Goal: Information Seeking & Learning: Find specific fact

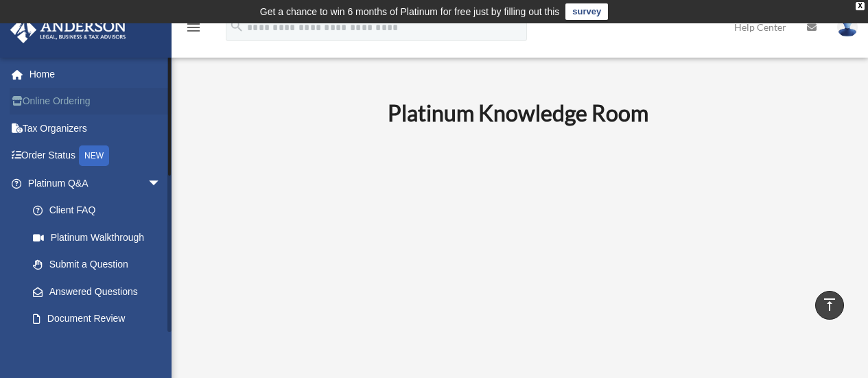
scroll to position [1830, 0]
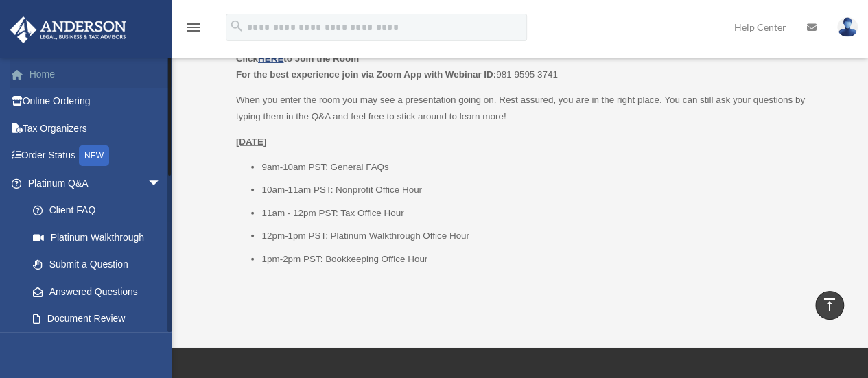
click at [44, 71] on link "Home" at bounding box center [96, 73] width 172 height 27
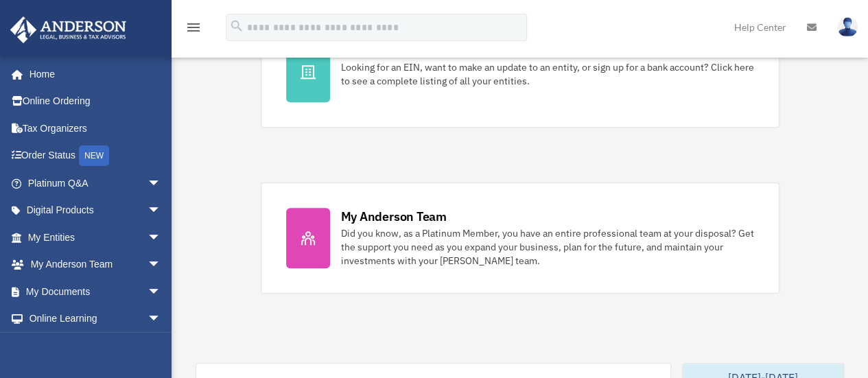
scroll to position [504, 0]
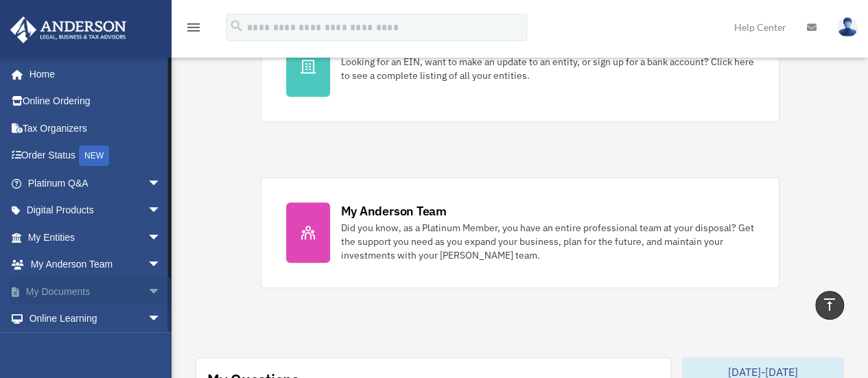
click at [148, 287] on span "arrow_drop_down" at bounding box center [161, 292] width 27 height 28
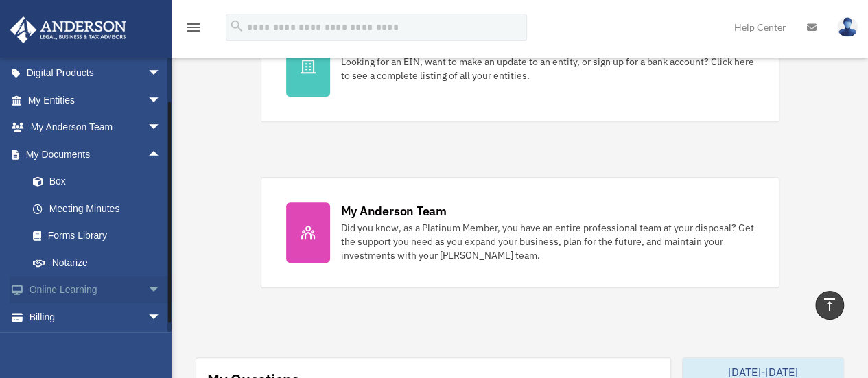
click at [148, 290] on span "arrow_drop_down" at bounding box center [161, 290] width 27 height 28
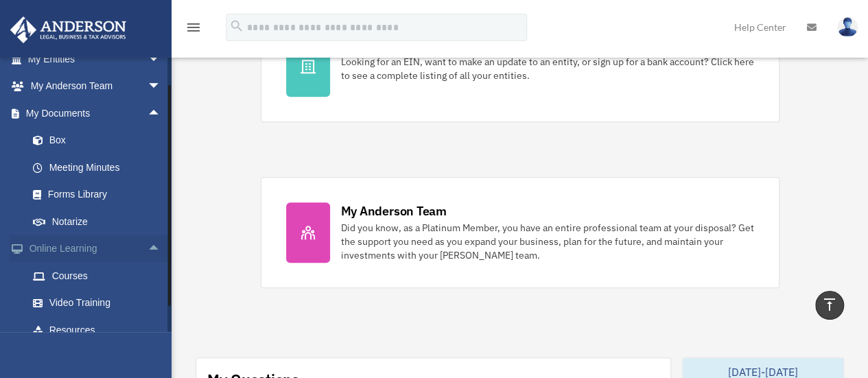
scroll to position [41, 0]
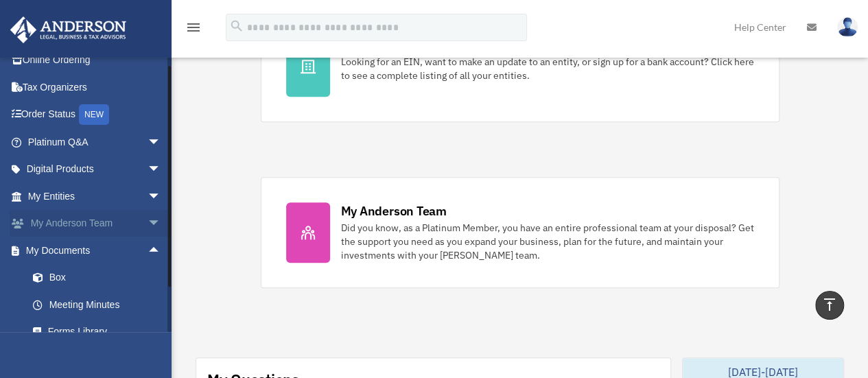
click at [148, 224] on span "arrow_drop_down" at bounding box center [161, 224] width 27 height 28
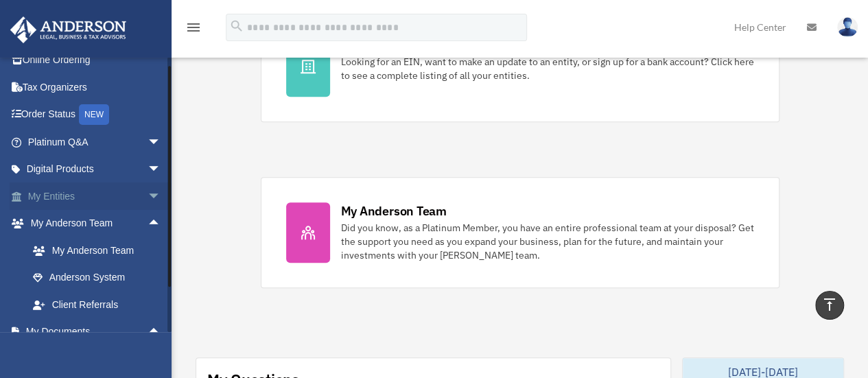
click at [148, 194] on span "arrow_drop_down" at bounding box center [161, 196] width 27 height 28
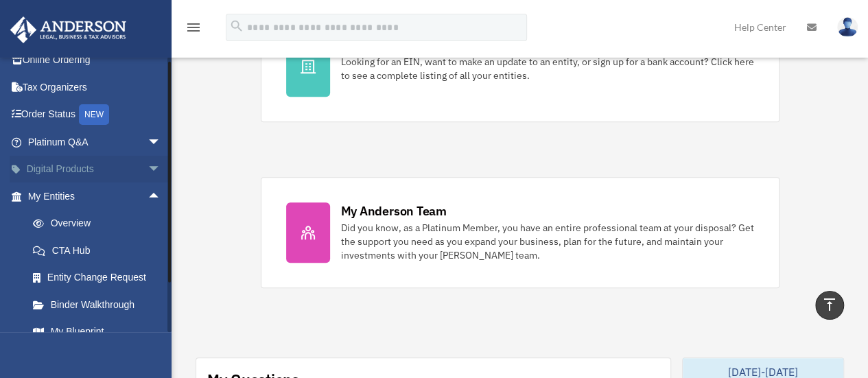
click at [148, 165] on span "arrow_drop_down" at bounding box center [161, 170] width 27 height 28
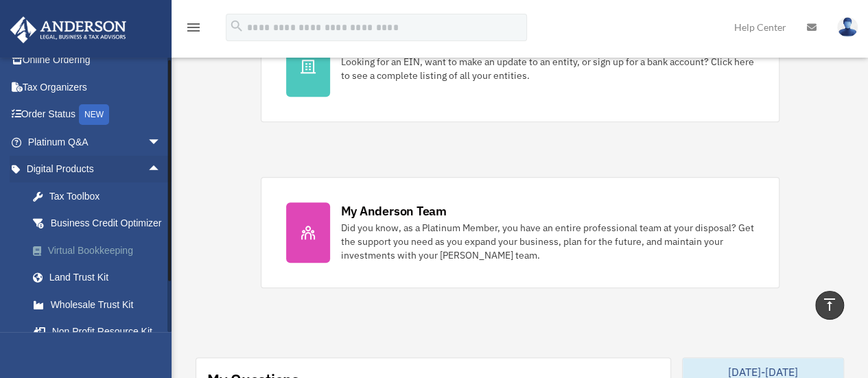
scroll to position [0, 0]
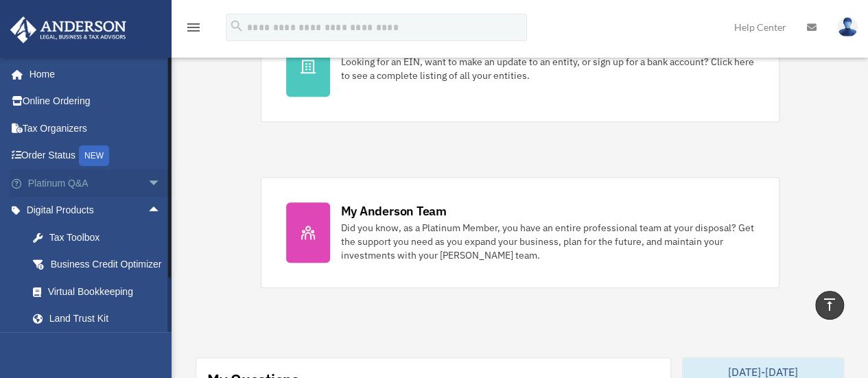
click at [148, 185] on span "arrow_drop_down" at bounding box center [161, 183] width 27 height 28
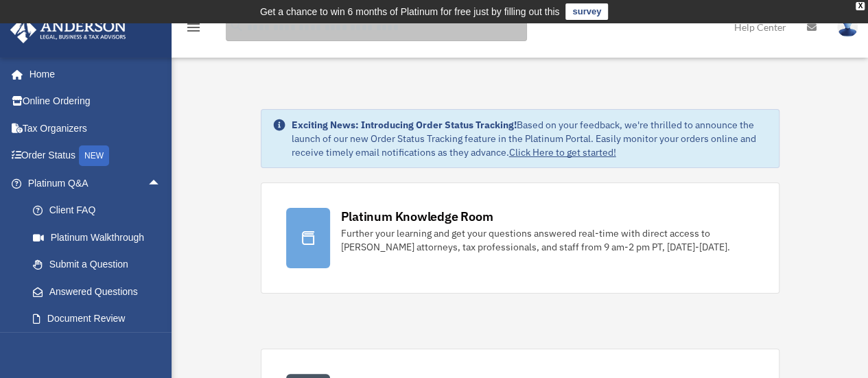
click at [323, 36] on input "search" at bounding box center [376, 27] width 301 height 27
type input "******"
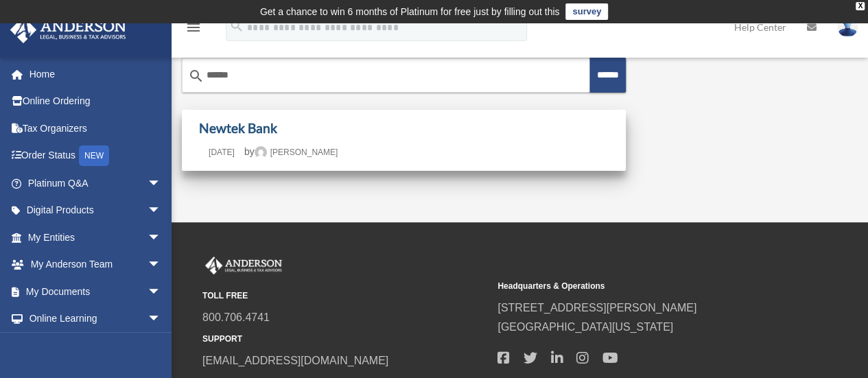
click at [228, 122] on link "Newtek Bank" at bounding box center [238, 128] width 78 height 16
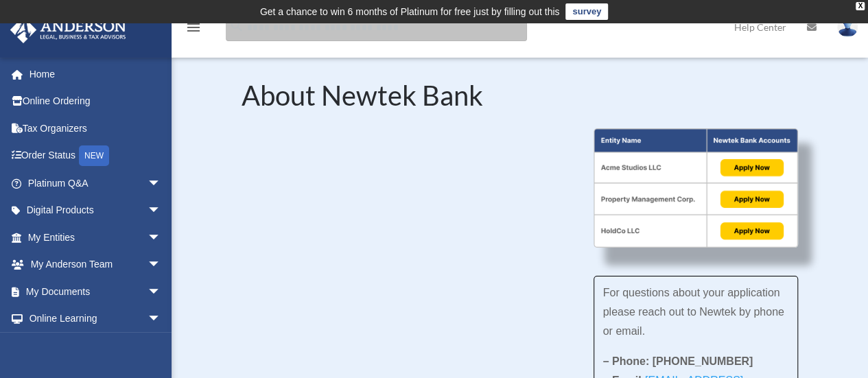
click at [394, 39] on input "search" at bounding box center [376, 27] width 301 height 27
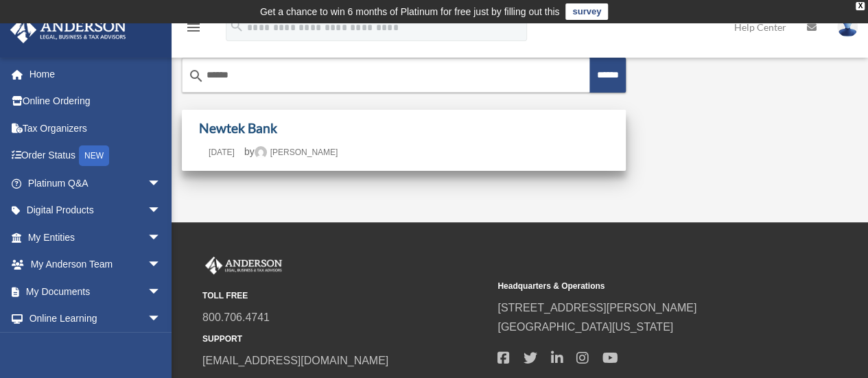
click at [250, 130] on link "Newtek Bank" at bounding box center [238, 128] width 78 height 16
